Goal: Information Seeking & Learning: Learn about a topic

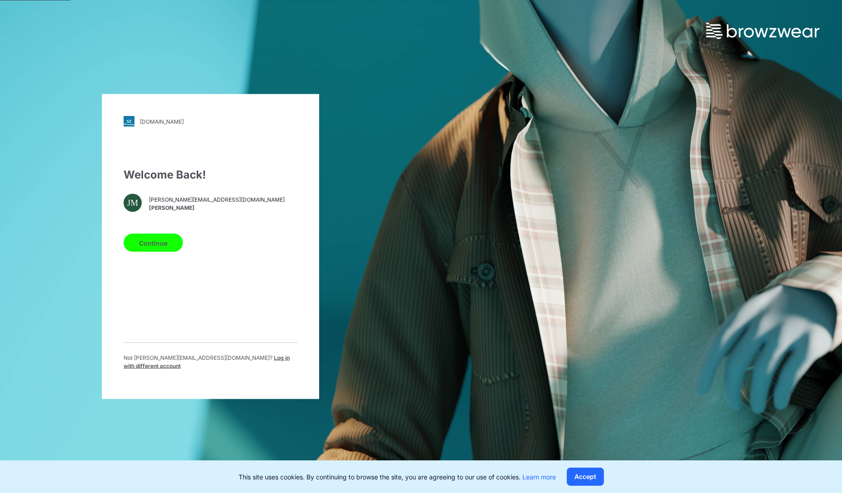
click at [155, 238] on button "Continue" at bounding box center [153, 243] width 59 height 18
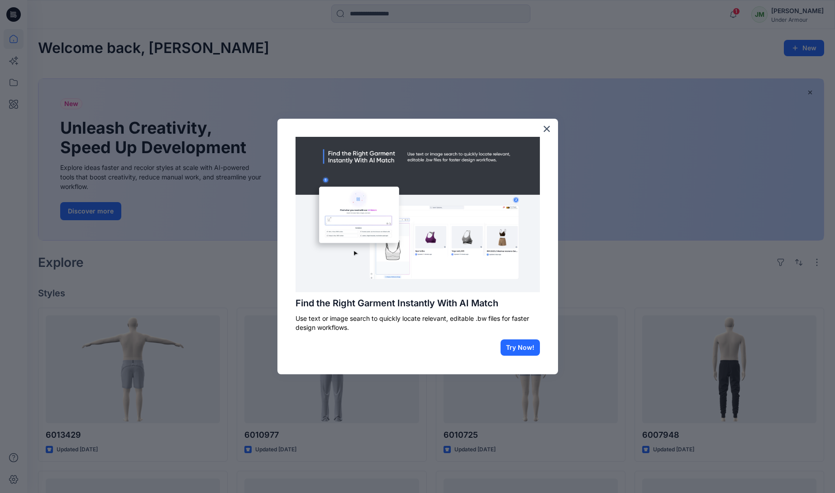
click at [547, 132] on button "×" at bounding box center [547, 128] width 9 height 14
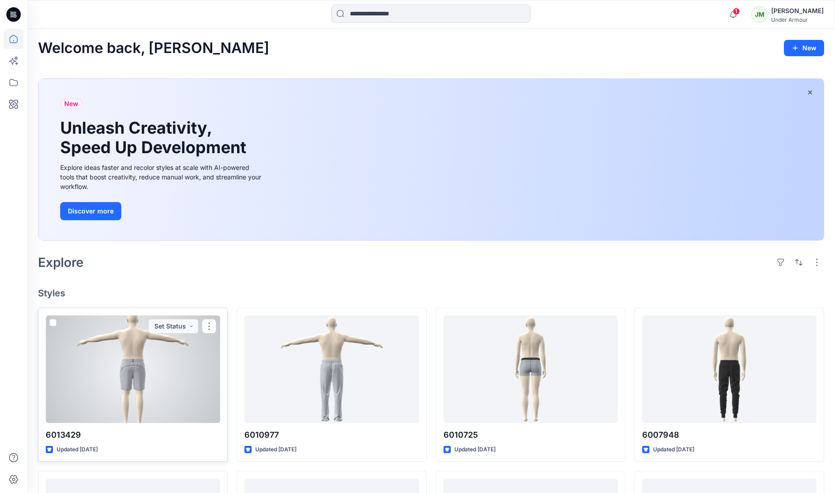
click at [146, 385] on div at bounding box center [133, 369] width 174 height 108
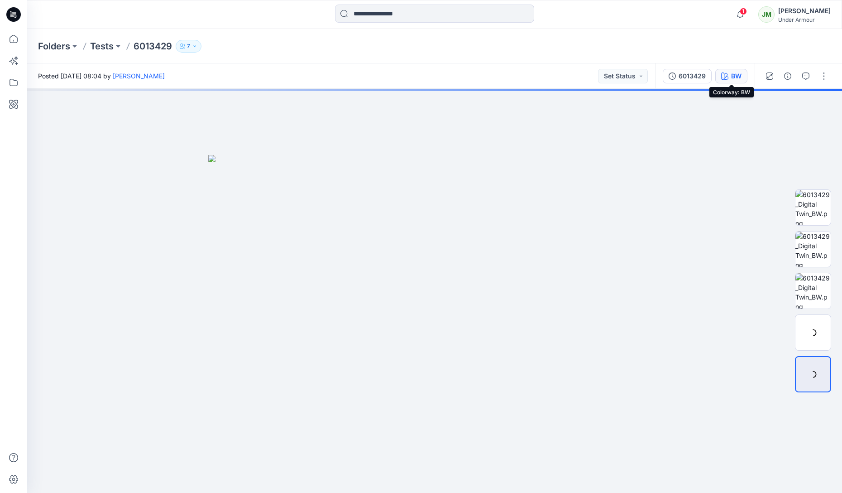
click at [723, 77] on icon "button" at bounding box center [724, 75] width 7 height 7
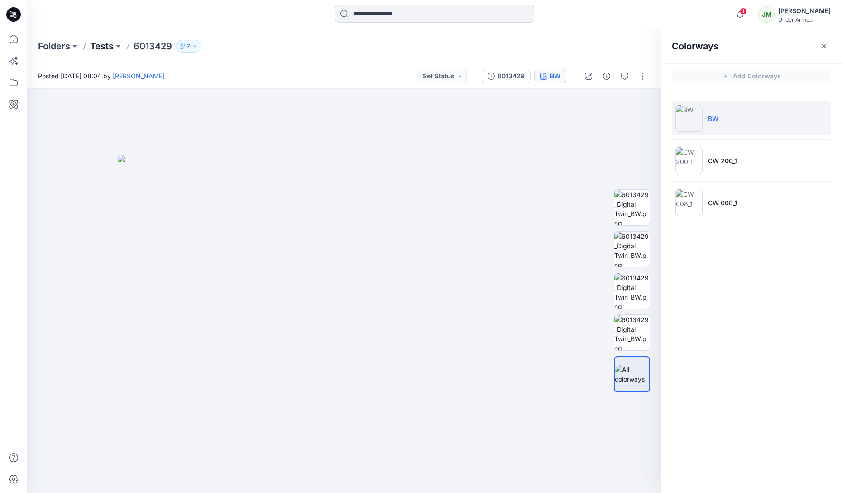
click at [107, 46] on p "Tests" at bounding box center [102, 46] width 24 height 13
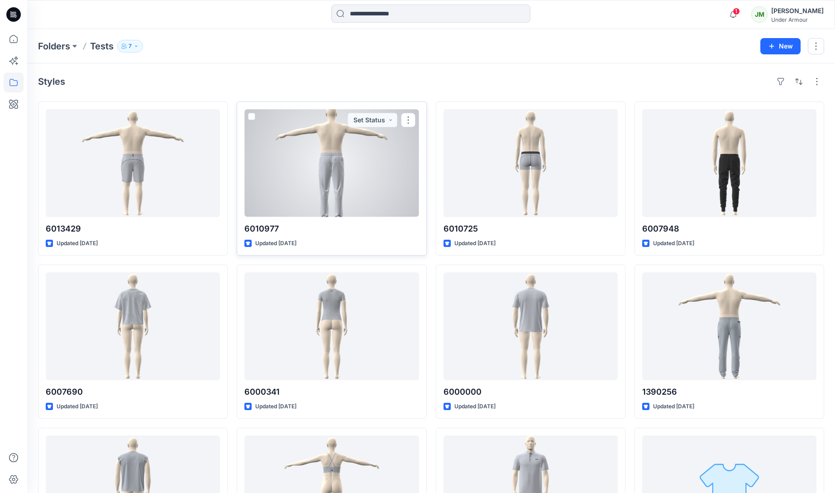
click at [345, 199] on div at bounding box center [332, 163] width 174 height 108
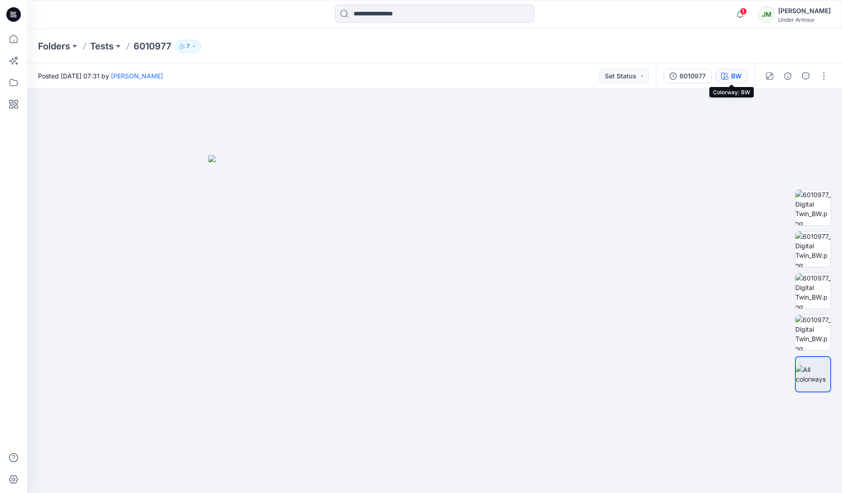
click at [731, 74] on div "BW" at bounding box center [736, 76] width 10 height 10
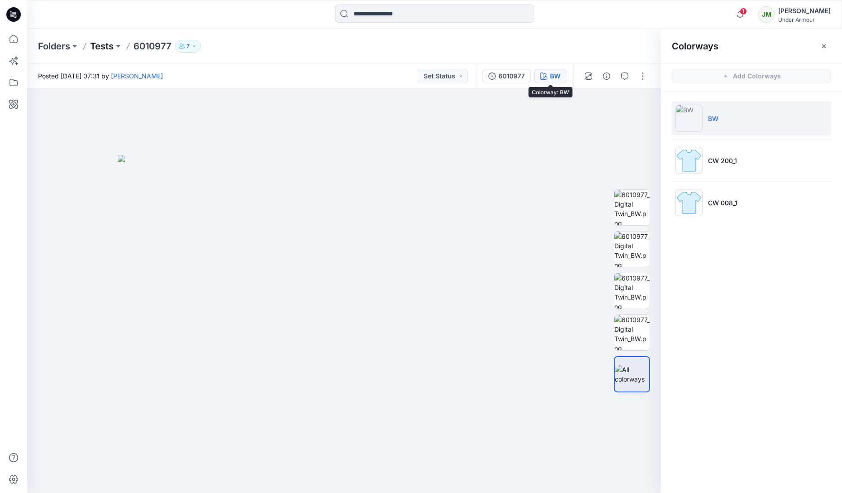
click at [96, 44] on p "Tests" at bounding box center [102, 46] width 24 height 13
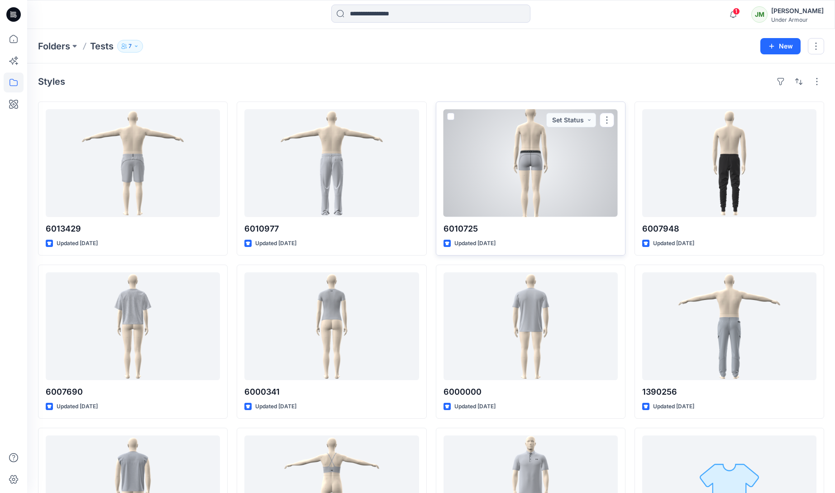
click at [542, 166] on div at bounding box center [531, 163] width 174 height 108
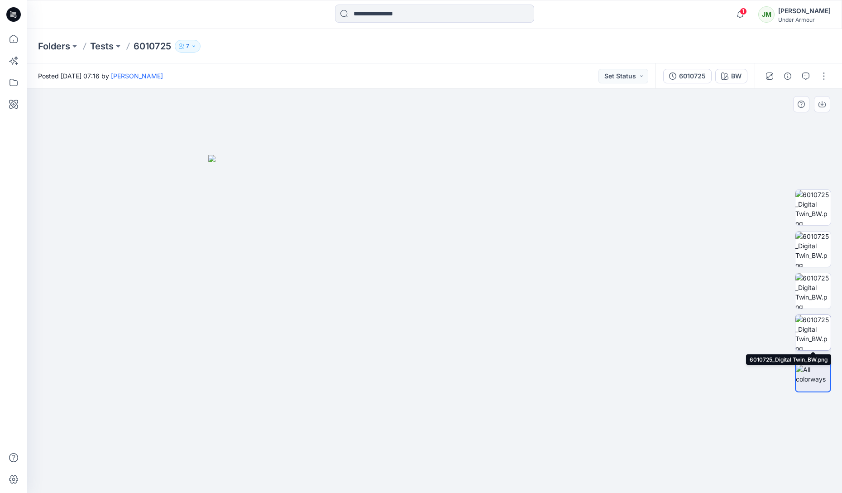
click at [815, 321] on img at bounding box center [813, 332] width 35 height 35
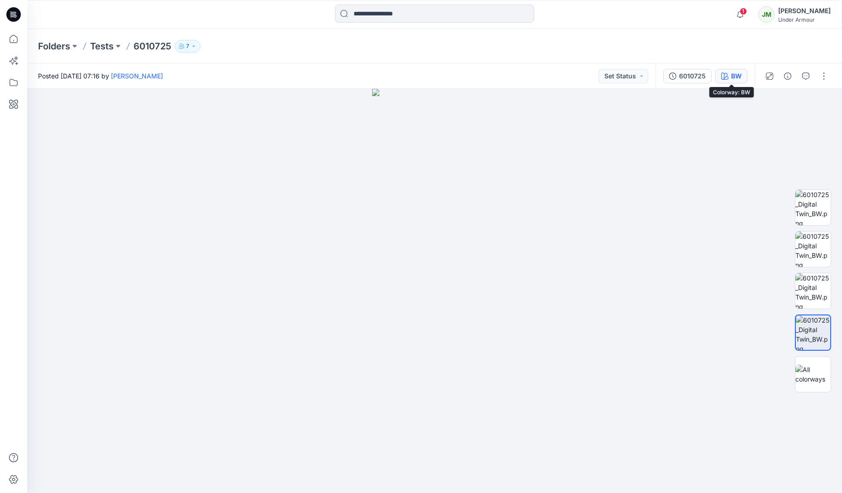
click at [723, 79] on button "BW" at bounding box center [731, 76] width 32 height 14
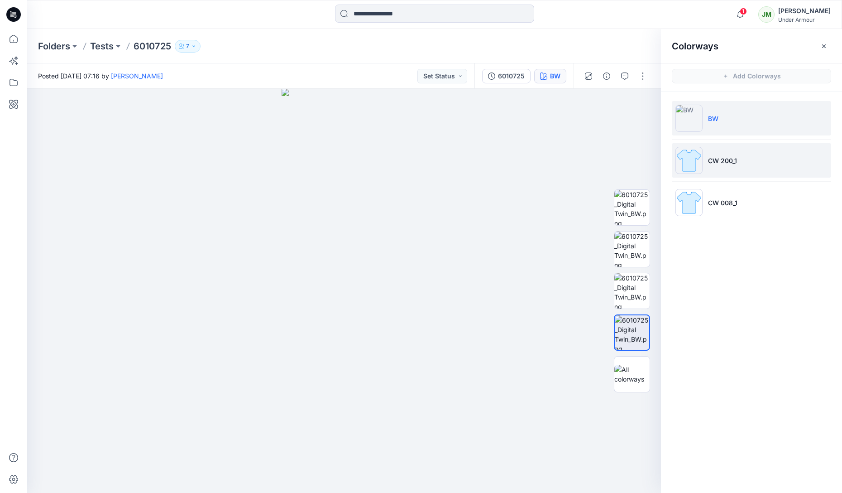
click at [739, 166] on li "CW 200_1" at bounding box center [751, 160] width 159 height 34
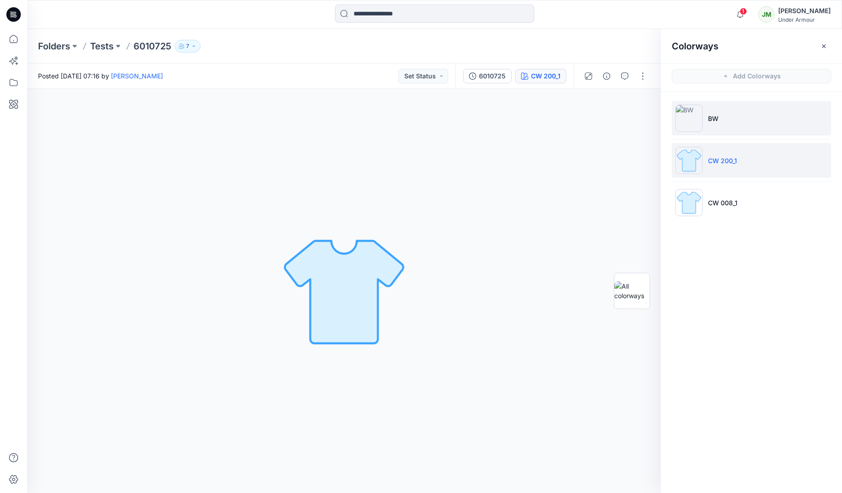
click at [741, 122] on li "BW" at bounding box center [751, 118] width 159 height 34
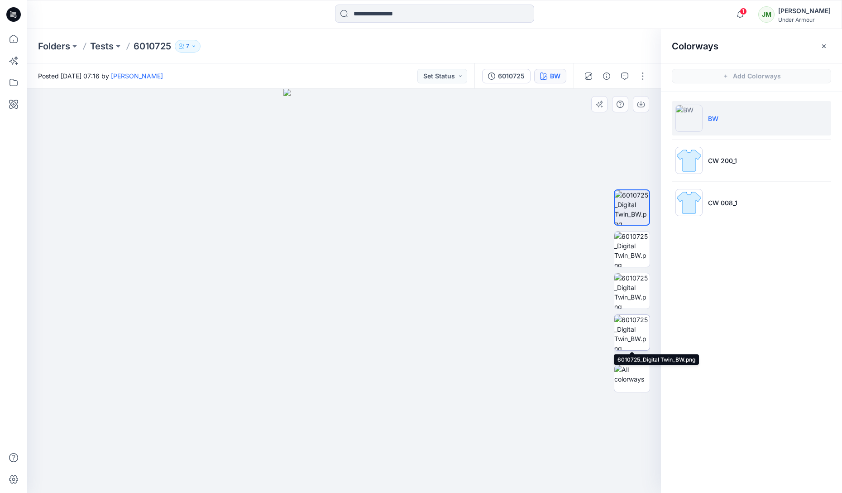
click at [632, 341] on img at bounding box center [631, 332] width 35 height 35
